Goal: Navigation & Orientation: Find specific page/section

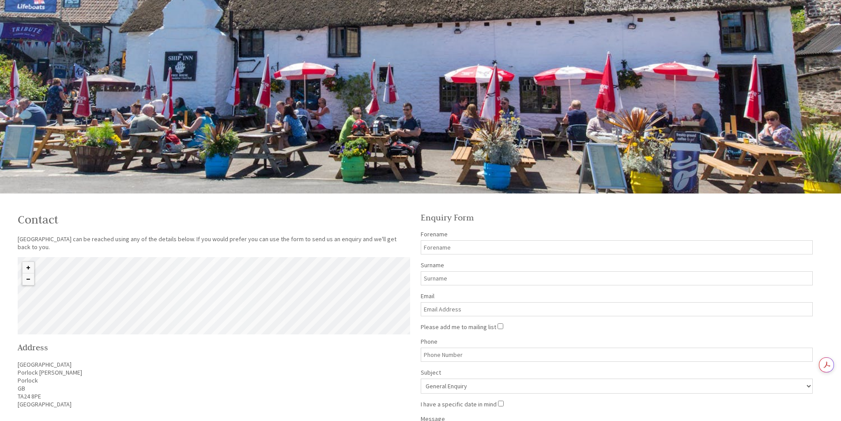
scroll to position [309, 0]
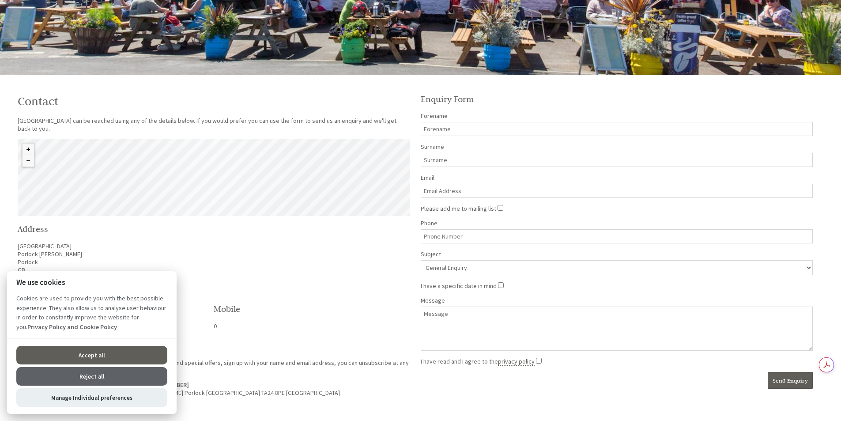
click at [122, 373] on button "Reject all" at bounding box center [91, 376] width 151 height 19
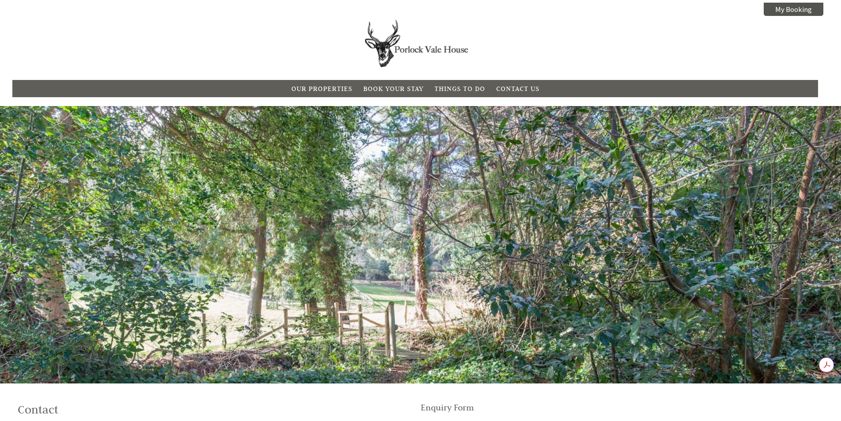
scroll to position [0, 0]
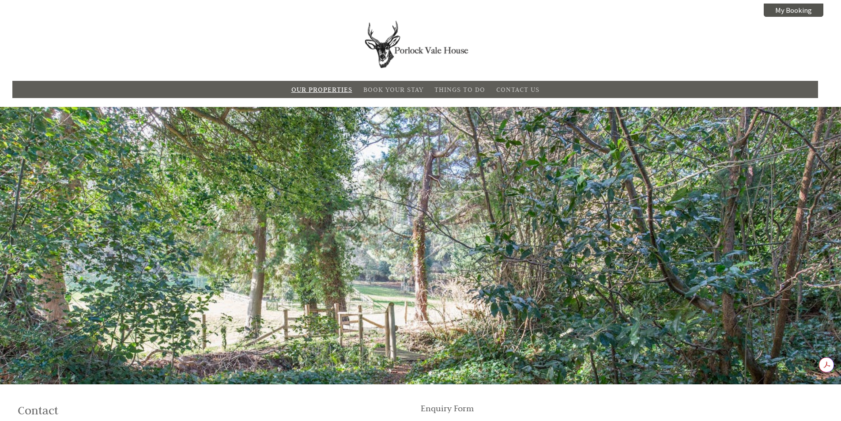
click at [330, 95] on li "Our Properties" at bounding box center [322, 90] width 66 height 14
click at [333, 86] on link "Our Properties" at bounding box center [321, 89] width 61 height 8
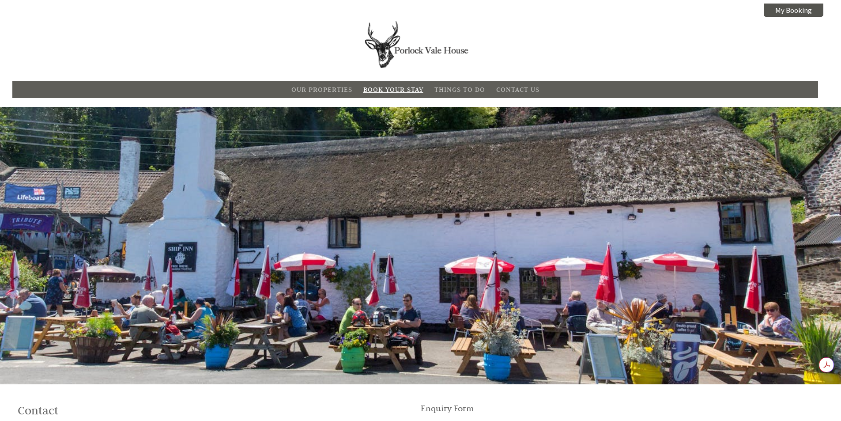
click at [406, 87] on link "Book Your Stay" at bounding box center [393, 89] width 60 height 8
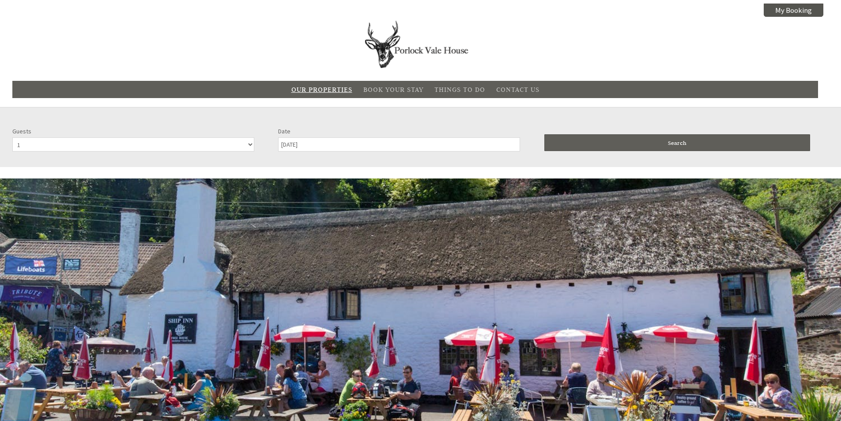
click at [316, 95] on li "Our Properties" at bounding box center [322, 90] width 66 height 14
click at [318, 88] on link "Our Properties" at bounding box center [321, 89] width 61 height 8
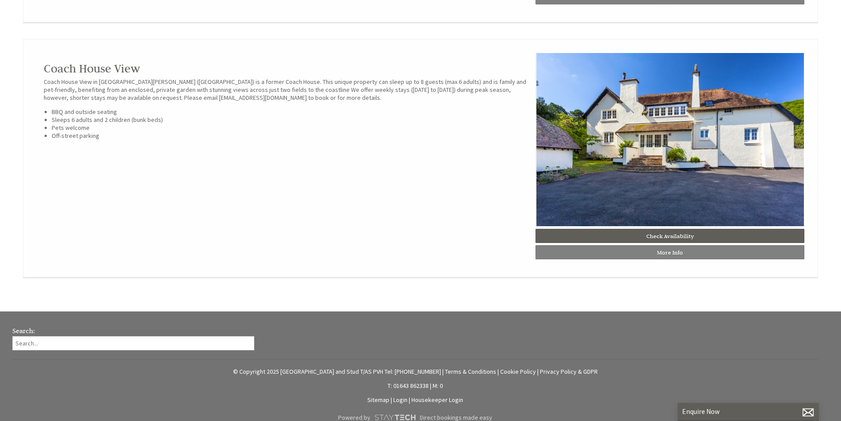
scroll to position [927, 0]
